Goal: Check status: Check status

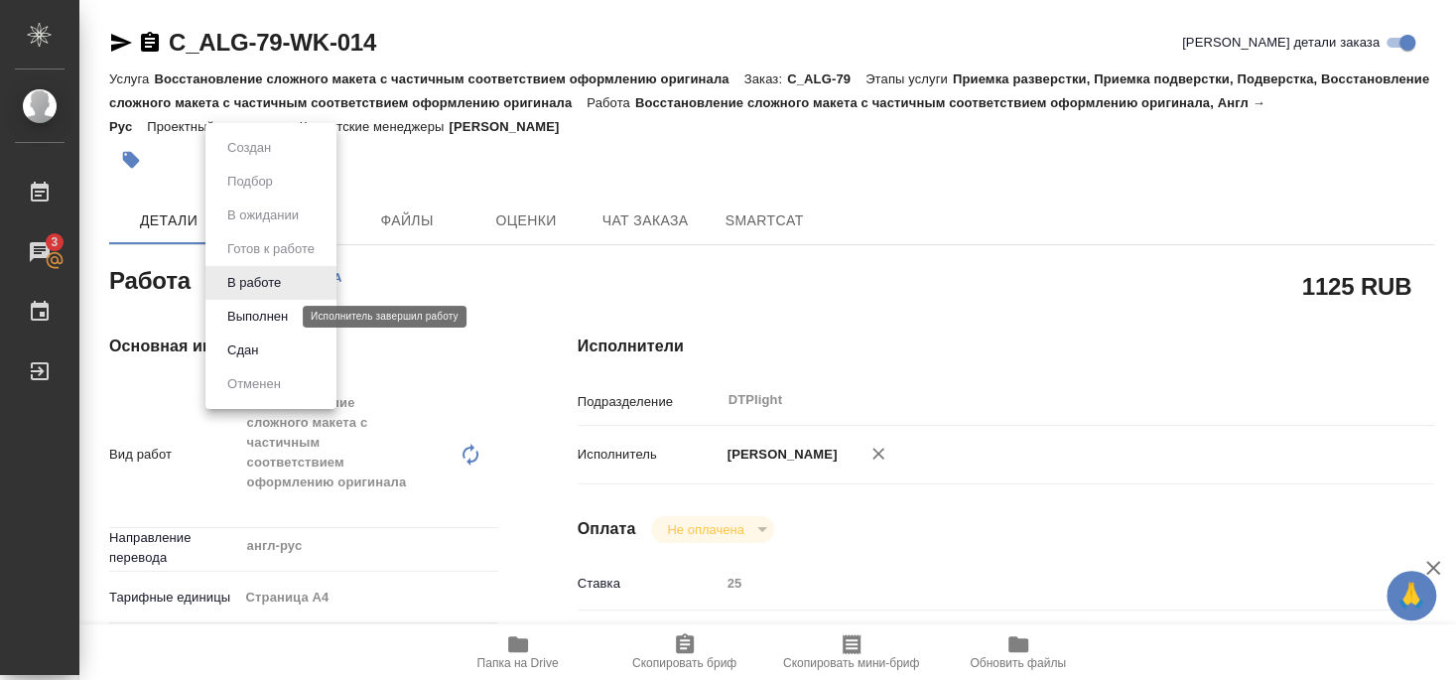
click at [265, 316] on button "Выполнен" at bounding box center [257, 317] width 72 height 22
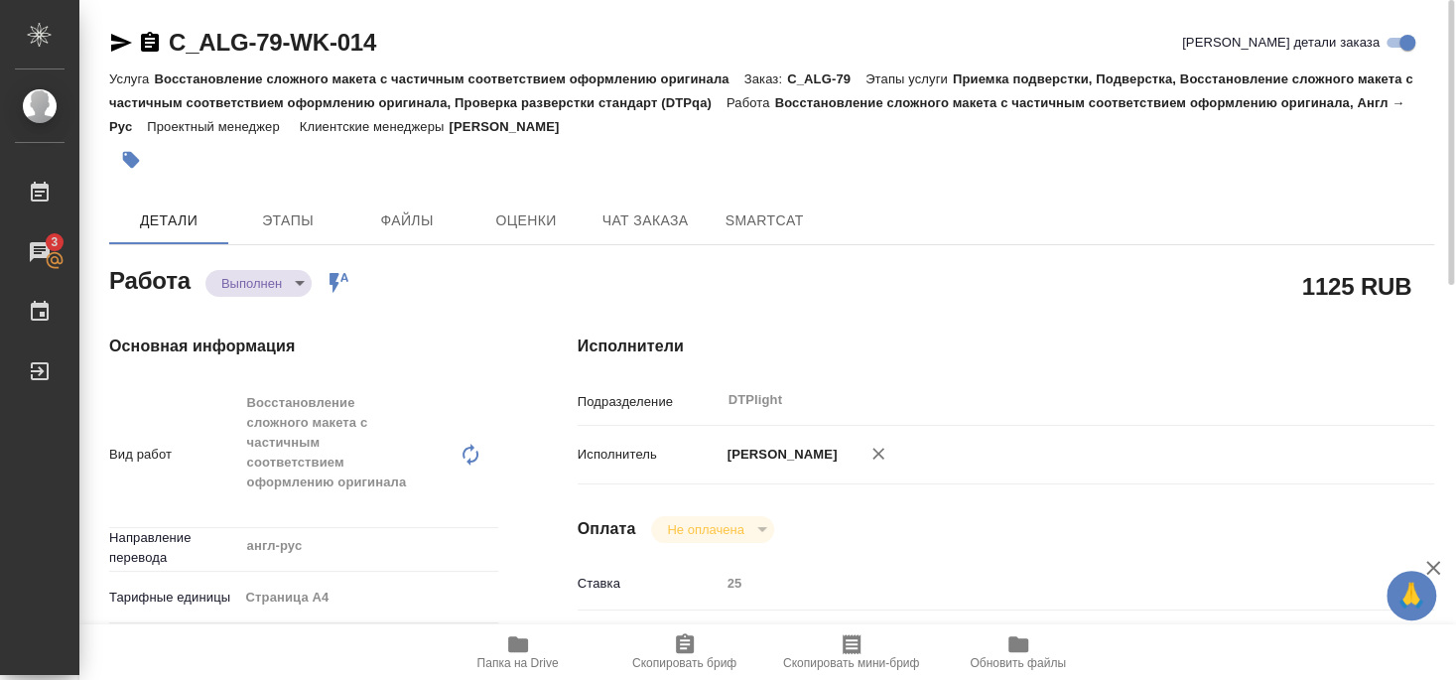
type textarea "x"
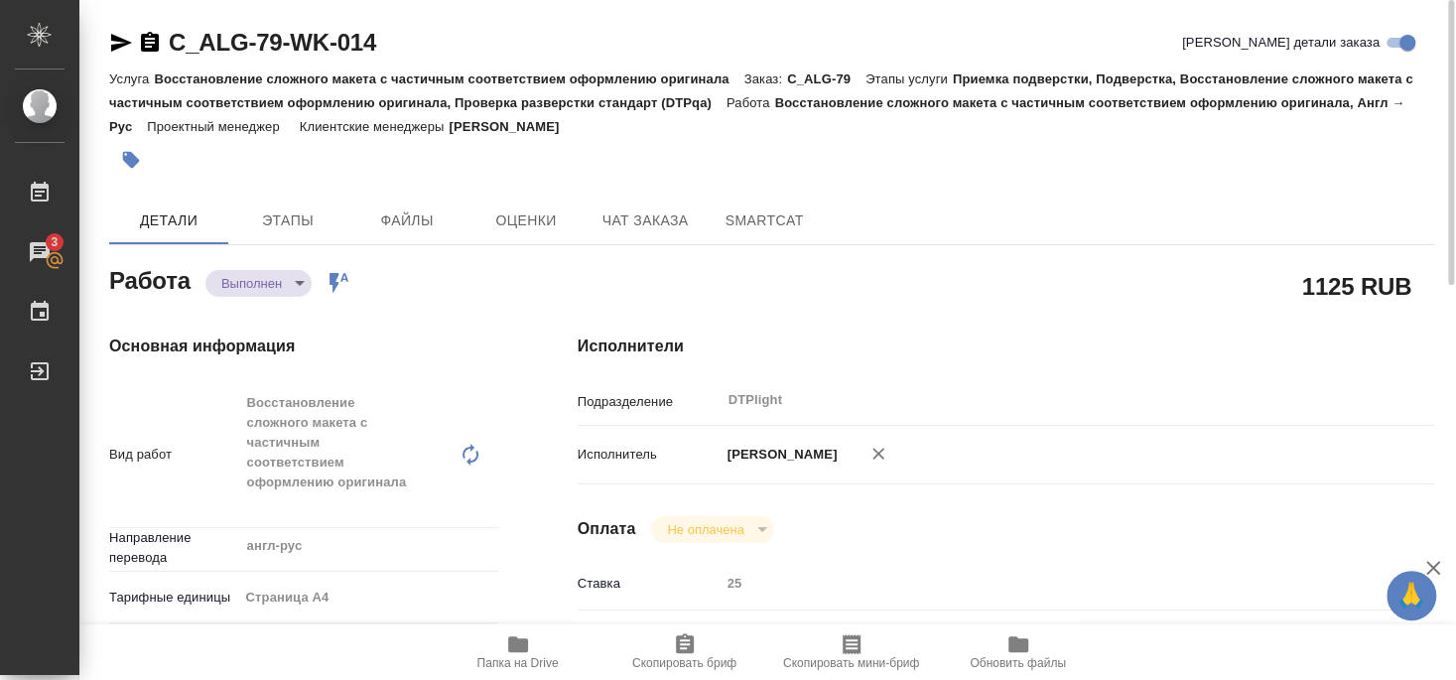
type textarea "x"
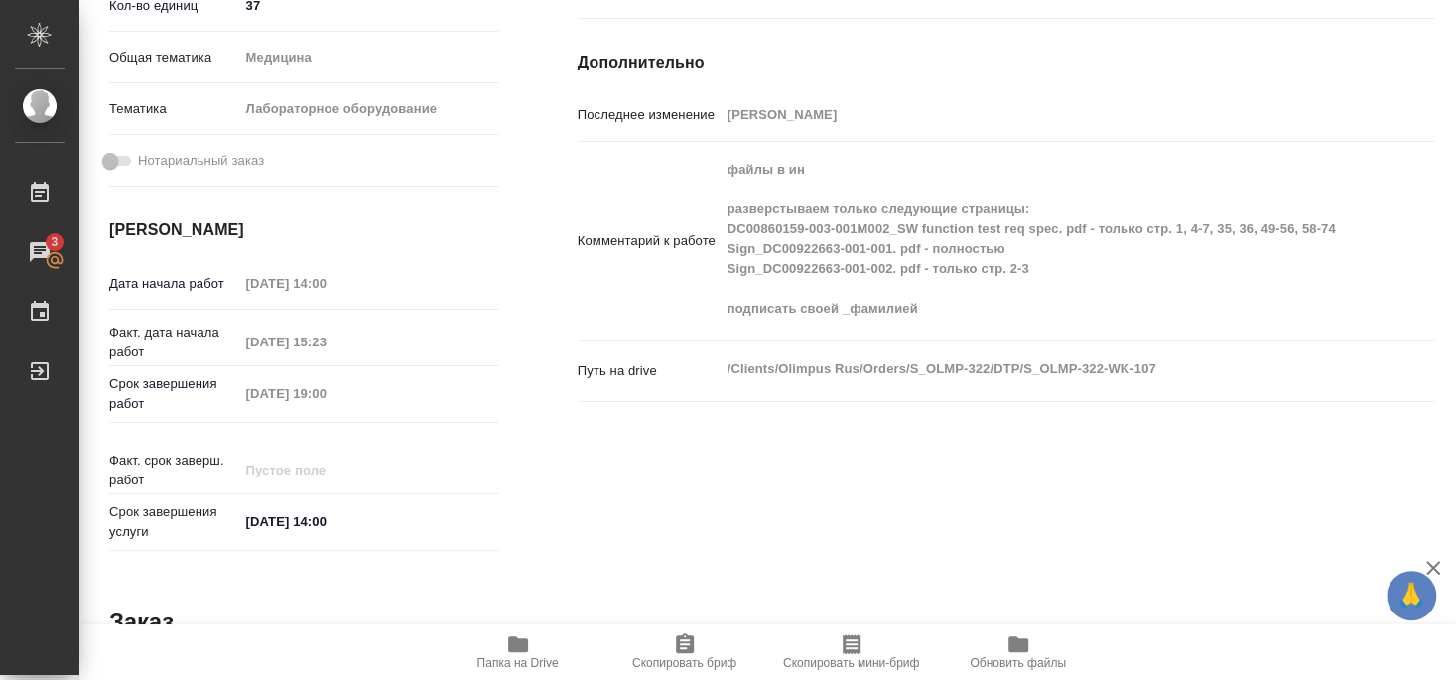
scroll to position [536, 0]
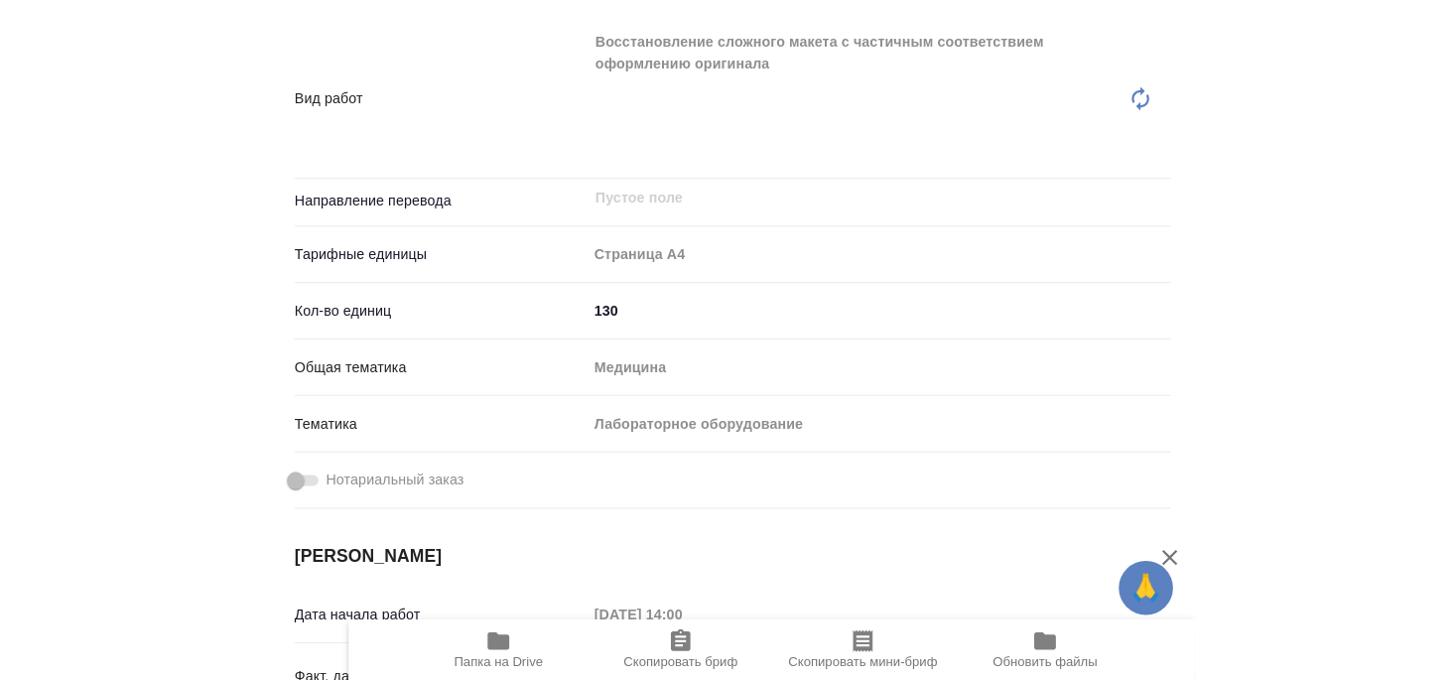
scroll to position [388, 0]
